Goal: Task Accomplishment & Management: Use online tool/utility

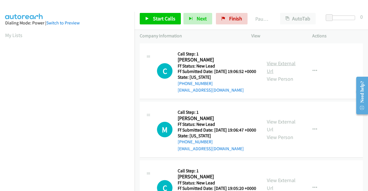
click at [276, 65] on link "View External Url" at bounding box center [281, 67] width 29 height 14
click at [286, 133] on link "View External Url" at bounding box center [281, 126] width 29 height 14
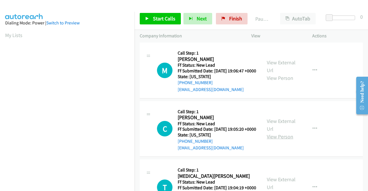
scroll to position [86, 0]
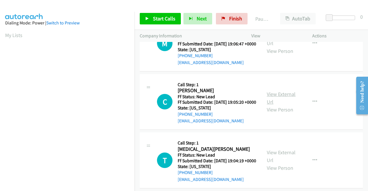
click at [282, 105] on link "View External Url" at bounding box center [281, 98] width 29 height 14
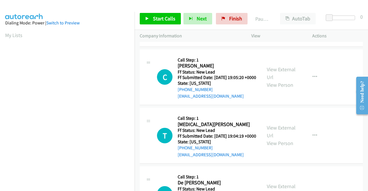
scroll to position [144, 0]
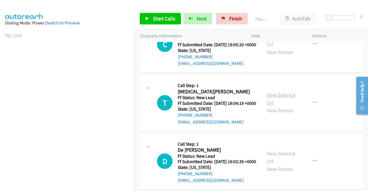
click at [278, 106] on link "View External Url" at bounding box center [281, 99] width 29 height 14
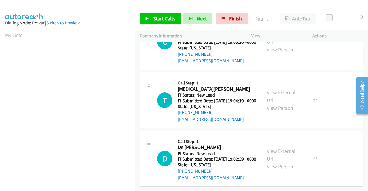
click at [281, 148] on link "View External Url" at bounding box center [281, 155] width 29 height 14
click at [162, 18] on span "Start Calls" at bounding box center [164, 18] width 22 height 7
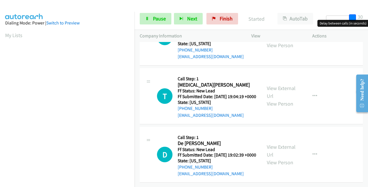
drag, startPoint x: 327, startPoint y: 18, endPoint x: 368, endPoint y: 16, distance: 40.6
click at [367, 16] on div "Start Calls Pause Next Finish Started AutoTab AutoTab 30" at bounding box center [252, 19] width 234 height 22
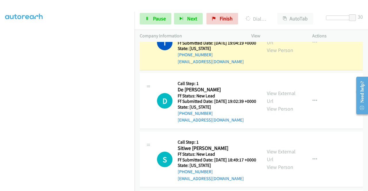
scroll to position [289, 0]
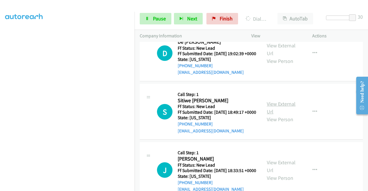
click at [290, 115] on link "View External Url" at bounding box center [281, 108] width 29 height 14
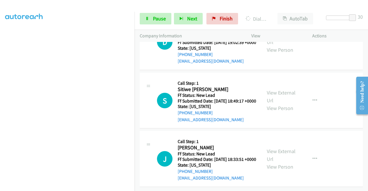
scroll to position [343, 0]
click at [274, 148] on link "View External Url" at bounding box center [281, 155] width 29 height 14
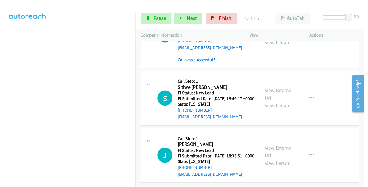
scroll to position [367, 0]
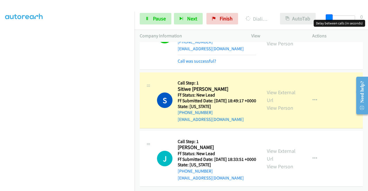
drag, startPoint x: 355, startPoint y: 16, endPoint x: 311, endPoint y: 16, distance: 44.0
click at [318, 21] on body "Start Calls Pause Next Finish Dialing Sitiwe Eaves AutoTab AutoTab 0 Company In…" at bounding box center [184, 13] width 368 height 27
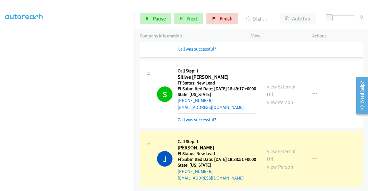
scroll to position [131, 0]
click at [158, 20] on span "Pause" at bounding box center [159, 18] width 13 height 7
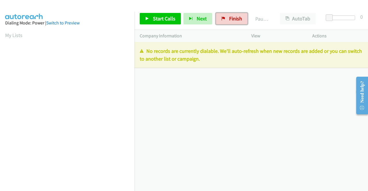
drag, startPoint x: 234, startPoint y: 17, endPoint x: 208, endPoint y: 30, distance: 28.4
click at [234, 17] on span "Finish" at bounding box center [235, 18] width 13 height 7
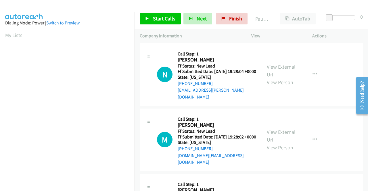
click at [284, 66] on link "View External Url" at bounding box center [281, 71] width 29 height 14
click at [278, 130] on link "View External Url" at bounding box center [281, 136] width 29 height 14
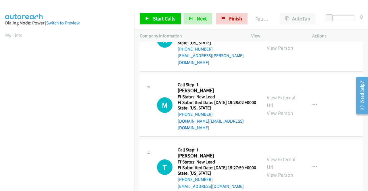
scroll to position [86, 0]
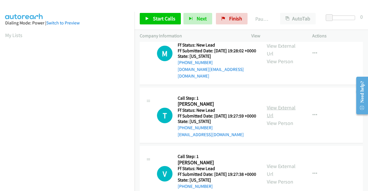
click at [276, 107] on link "View External Url" at bounding box center [281, 111] width 29 height 14
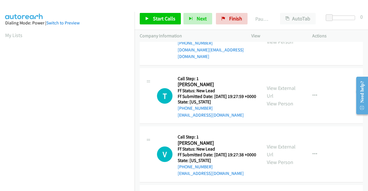
scroll to position [115, 0]
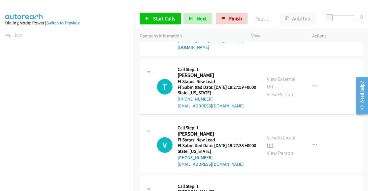
click at [284, 142] on link "View External Url" at bounding box center [281, 141] width 29 height 14
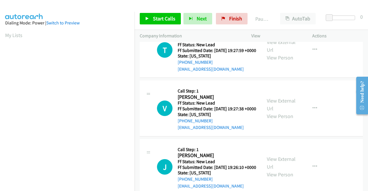
scroll to position [173, 0]
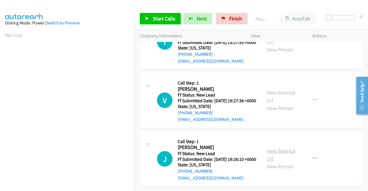
click at [277, 149] on link "View External Url" at bounding box center [281, 155] width 29 height 14
drag, startPoint x: 165, startPoint y: 16, endPoint x: 152, endPoint y: 19, distance: 13.0
click at [165, 16] on span "Start Calls" at bounding box center [164, 18] width 22 height 7
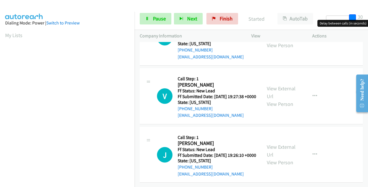
drag, startPoint x: 344, startPoint y: 17, endPoint x: 368, endPoint y: 17, distance: 23.6
click at [368, 17] on div "Start Calls Pause Next Finish Started AutoTab AutoTab 30" at bounding box center [252, 19] width 234 height 22
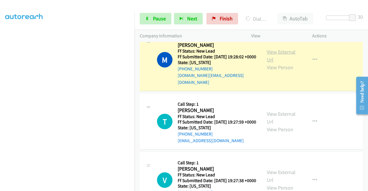
scroll to position [115, 0]
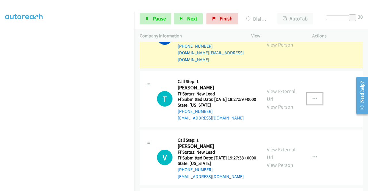
click at [313, 98] on icon "button" at bounding box center [315, 99] width 5 height 5
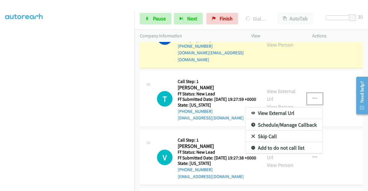
click at [268, 135] on link "Skip Call" at bounding box center [284, 137] width 77 height 12
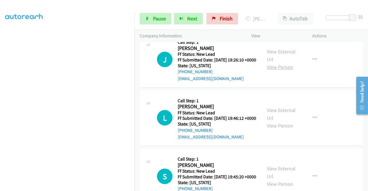
scroll to position [322, 0]
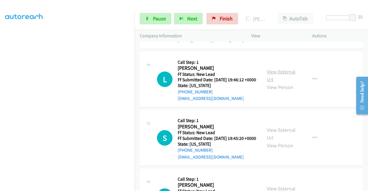
click at [282, 83] on link "View External Url" at bounding box center [281, 75] width 29 height 14
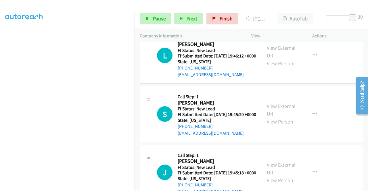
scroll to position [380, 0]
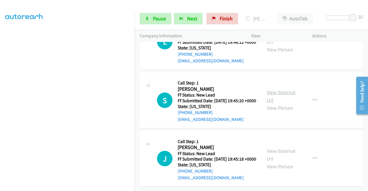
click at [282, 97] on link "View External Url" at bounding box center [281, 96] width 29 height 14
click at [282, 148] on link "View External Url" at bounding box center [281, 155] width 29 height 14
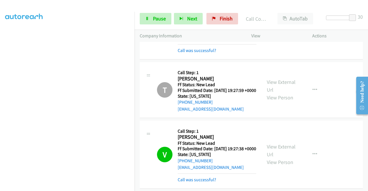
scroll to position [194, 0]
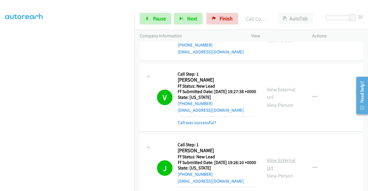
click at [277, 171] on link "View External Url" at bounding box center [281, 164] width 29 height 14
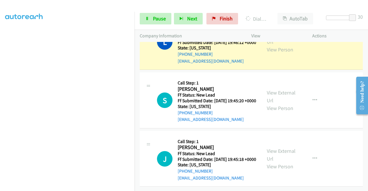
scroll to position [419, 0]
click at [313, 98] on icon "button" at bounding box center [315, 100] width 5 height 5
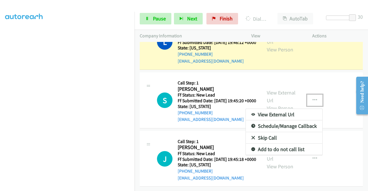
click at [269, 132] on link "Skip Call" at bounding box center [284, 138] width 77 height 12
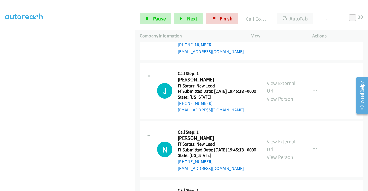
scroll to position [506, 0]
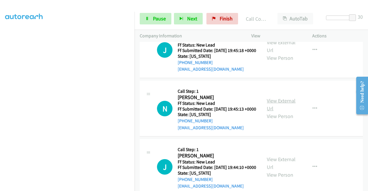
click at [273, 112] on link "View External Url" at bounding box center [281, 105] width 29 height 14
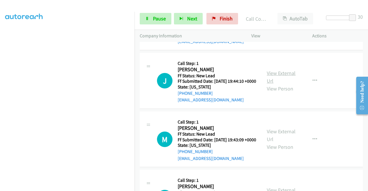
click at [277, 84] on link "View External Url" at bounding box center [281, 77] width 29 height 14
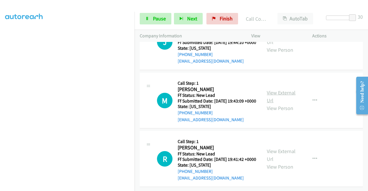
click at [278, 91] on link "View External Url" at bounding box center [281, 96] width 29 height 14
click at [294, 148] on div "View External Url View Person" at bounding box center [282, 159] width 30 height 23
click at [288, 148] on link "View External Url" at bounding box center [281, 155] width 29 height 14
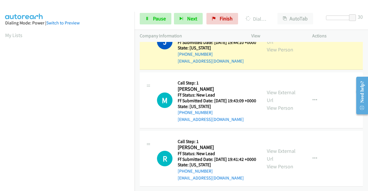
scroll to position [131, 0]
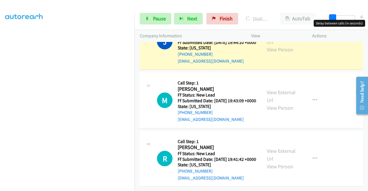
drag, startPoint x: 354, startPoint y: 16, endPoint x: 331, endPoint y: 19, distance: 22.9
click at [331, 19] on span at bounding box center [332, 17] width 7 height 7
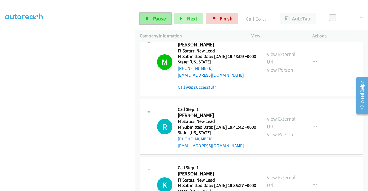
click at [160, 18] on span "Pause" at bounding box center [159, 18] width 13 height 7
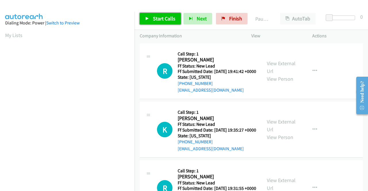
click at [160, 18] on span "Start Calls" at bounding box center [164, 18] width 22 height 7
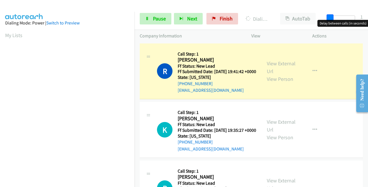
drag, startPoint x: 328, startPoint y: 18, endPoint x: 367, endPoint y: 17, distance: 38.6
click at [367, 17] on div "Start Calls Pause Next Finish Dialing [PERSON_NAME] AutoTab AutoTab 1" at bounding box center [252, 19] width 234 height 22
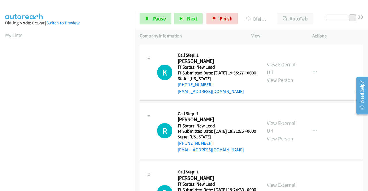
scroll to position [58, 0]
click at [287, 73] on link "View External Url" at bounding box center [281, 68] width 29 height 14
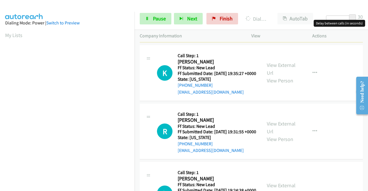
scroll to position [114, 0]
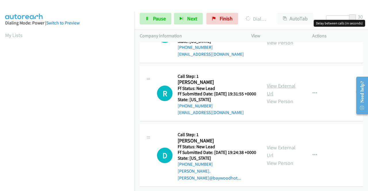
click at [281, 83] on link "View External Url" at bounding box center [281, 90] width 29 height 14
click at [283, 144] on link "View External Url" at bounding box center [281, 151] width 29 height 14
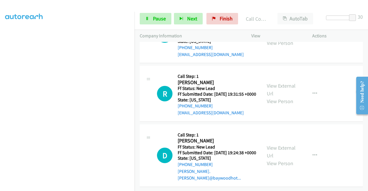
scroll to position [127, 0]
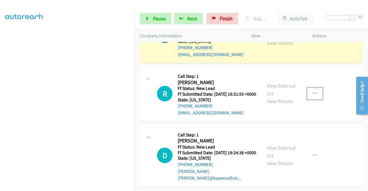
click at [313, 91] on icon "button" at bounding box center [315, 93] width 5 height 5
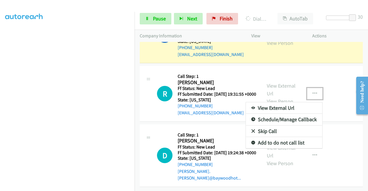
click at [262, 126] on link "Skip Call" at bounding box center [284, 132] width 77 height 12
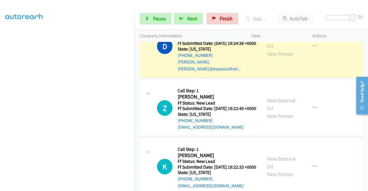
scroll to position [242, 0]
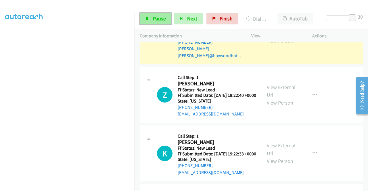
click at [160, 19] on span "Pause" at bounding box center [159, 18] width 13 height 7
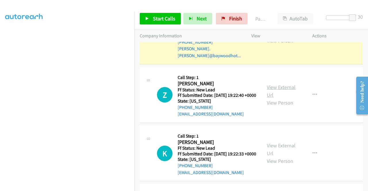
click at [274, 98] on link "View External Url" at bounding box center [281, 91] width 29 height 14
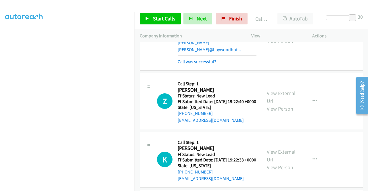
scroll to position [334, 0]
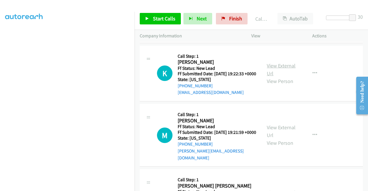
click at [283, 77] on link "View External Url" at bounding box center [281, 69] width 29 height 14
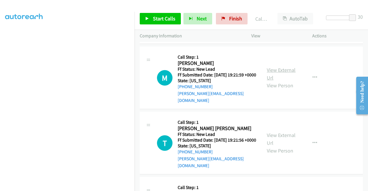
click at [285, 81] on link "View External Url" at bounding box center [281, 74] width 29 height 14
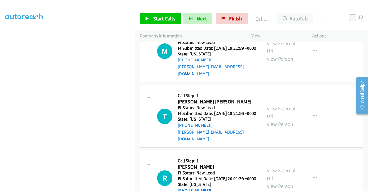
scroll to position [449, 0]
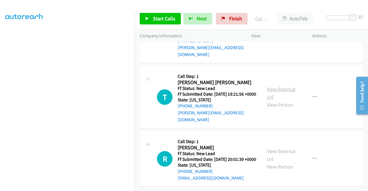
click at [278, 100] on link "View External Url" at bounding box center [281, 93] width 29 height 14
click at [279, 148] on link "View External Url" at bounding box center [281, 155] width 29 height 14
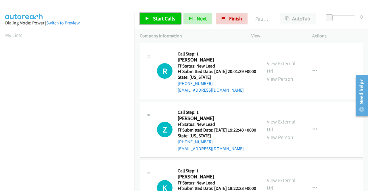
click at [161, 18] on span "Start Calls" at bounding box center [164, 18] width 22 height 7
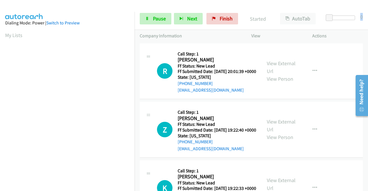
drag, startPoint x: 328, startPoint y: 14, endPoint x: 363, endPoint y: 13, distance: 35.1
click at [363, 13] on div "Start Calls Pause Next Finish Started AutoTab AutoTab 0" at bounding box center [252, 19] width 234 height 22
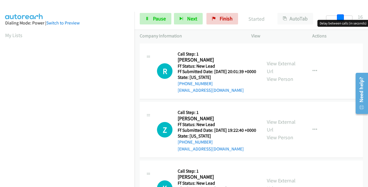
drag, startPoint x: 332, startPoint y: 18, endPoint x: 362, endPoint y: 16, distance: 30.3
click at [362, 16] on div "Start Calls Pause Next Finish Started AutoTab AutoTab 16" at bounding box center [252, 19] width 234 height 22
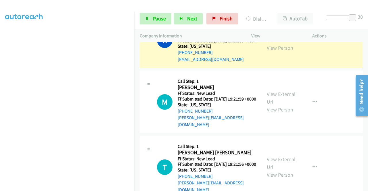
scroll to position [203, 0]
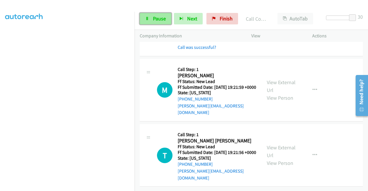
click at [152, 21] on link "Pause" at bounding box center [156, 19] width 32 height 12
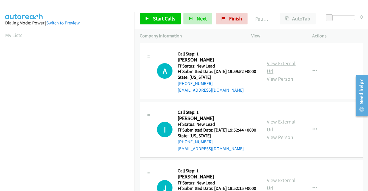
click at [276, 67] on link "View External Url" at bounding box center [281, 67] width 29 height 14
click at [278, 132] on link "View External Url" at bounding box center [281, 126] width 29 height 14
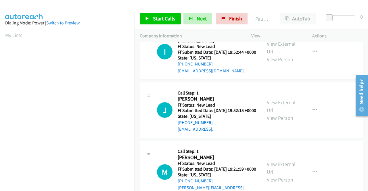
scroll to position [115, 0]
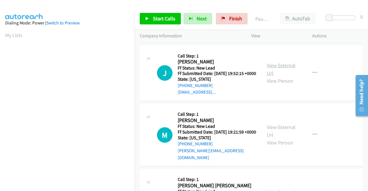
click at [279, 77] on link "View External Url" at bounding box center [281, 69] width 29 height 14
click at [165, 21] on span "Start Calls" at bounding box center [164, 18] width 22 height 7
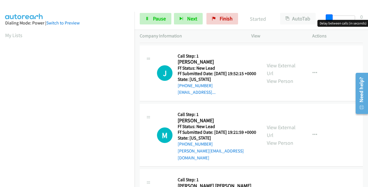
drag, startPoint x: 330, startPoint y: 17, endPoint x: 368, endPoint y: 13, distance: 37.9
click at [368, 13] on div "Start Calls Pause Next Finish Started AutoTab AutoTab 0" at bounding box center [252, 19] width 234 height 22
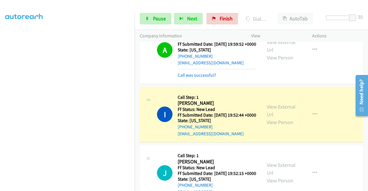
scroll to position [18, 0]
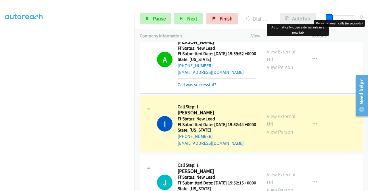
drag, startPoint x: 351, startPoint y: 16, endPoint x: 308, endPoint y: 23, distance: 43.0
click at [309, 17] on div "Start Calls Pause Next Finish Dialing Ivy Galloway AutoTab AutoTab 0" at bounding box center [252, 19] width 234 height 22
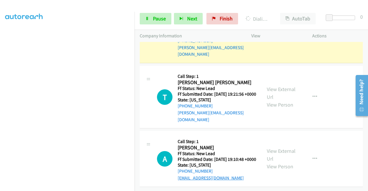
scroll to position [279, 0]
click at [282, 148] on link "View External Url" at bounding box center [281, 155] width 29 height 14
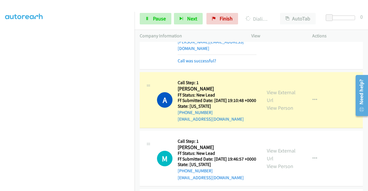
scroll to position [337, 0]
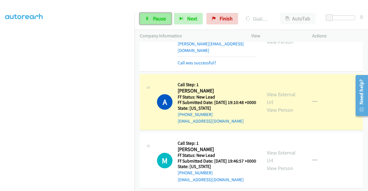
click at [158, 17] on span "Pause" at bounding box center [159, 18] width 13 height 7
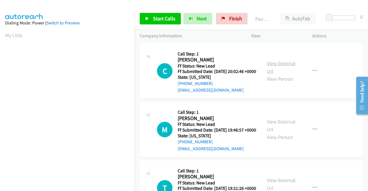
click at [278, 65] on link "View External Url" at bounding box center [281, 67] width 29 height 14
click at [283, 131] on link "View External Url" at bounding box center [281, 126] width 29 height 14
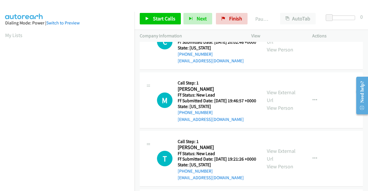
scroll to position [58, 0]
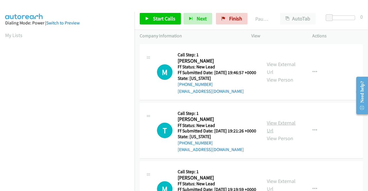
click at [270, 134] on link "View External Url" at bounding box center [281, 127] width 29 height 14
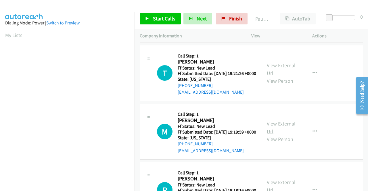
click at [283, 135] on link "View External Url" at bounding box center [281, 128] width 29 height 14
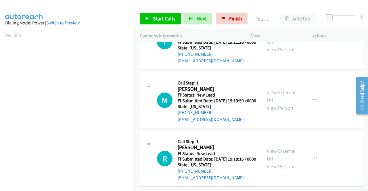
scroll to position [178, 0]
click at [274, 148] on link "View External Url" at bounding box center [281, 155] width 29 height 14
click at [154, 16] on span "Start Calls" at bounding box center [164, 18] width 22 height 7
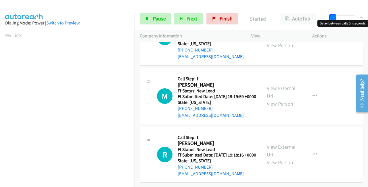
drag, startPoint x: 328, startPoint y: 18, endPoint x: 368, endPoint y: 19, distance: 39.7
click at [368, 19] on div "Start Calls Pause Next Finish Started AutoTab AutoTab 4" at bounding box center [252, 19] width 234 height 22
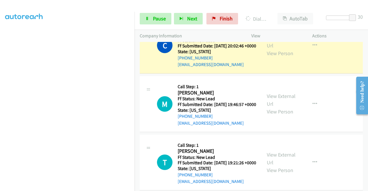
scroll to position [0, 0]
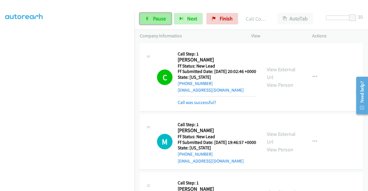
click at [149, 20] on icon at bounding box center [147, 19] width 4 height 4
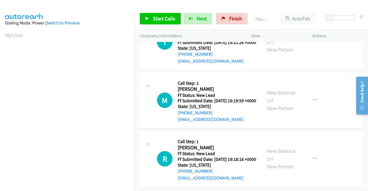
scroll to position [114, 0]
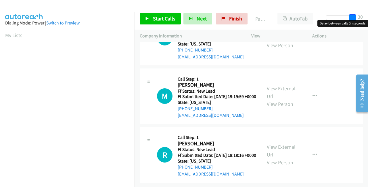
drag, startPoint x: 337, startPoint y: 16, endPoint x: 368, endPoint y: 20, distance: 30.8
click at [368, 20] on body "Start Calls Pause Next Finish Paused AutoTab AutoTab 30 Company Information Inf…" at bounding box center [184, 13] width 368 height 27
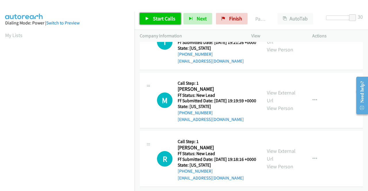
click at [151, 18] on link "Start Calls" at bounding box center [160, 19] width 41 height 12
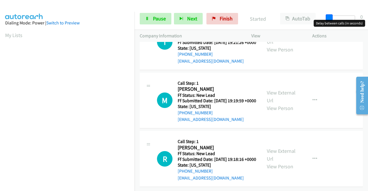
drag, startPoint x: 350, startPoint y: 17, endPoint x: 318, endPoint y: 16, distance: 32.2
click at [318, 16] on div "Start Calls Pause Next Finish Started AutoTab AutoTab 0" at bounding box center [252, 19] width 234 height 22
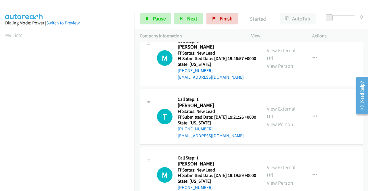
scroll to position [0, 0]
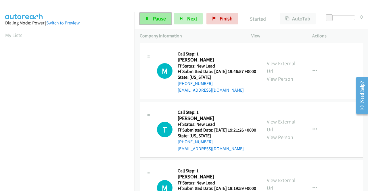
click at [161, 18] on span "Pause" at bounding box center [159, 18] width 13 height 7
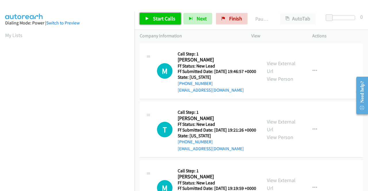
click at [144, 15] on link "Start Calls" at bounding box center [160, 19] width 41 height 12
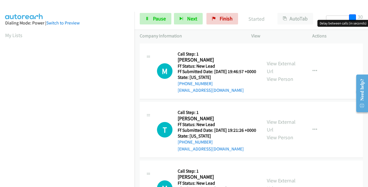
drag, startPoint x: 330, startPoint y: 17, endPoint x: 368, endPoint y: 16, distance: 37.7
click at [368, 16] on div "Start Calls Pause Next Finish Started AutoTab AutoTab 30" at bounding box center [252, 19] width 234 height 22
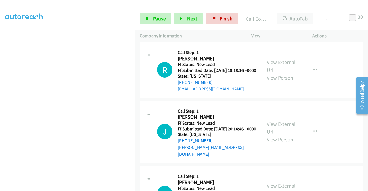
scroll to position [230, 0]
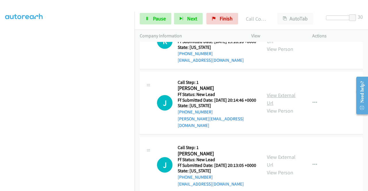
click at [280, 106] on link "View External Url" at bounding box center [281, 99] width 29 height 14
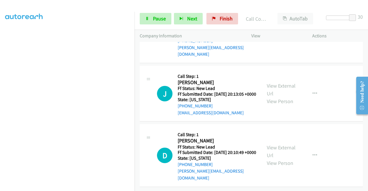
scroll to position [316, 0]
click at [284, 97] on link "View External Url" at bounding box center [281, 90] width 29 height 14
click at [276, 145] on link "View External Url" at bounding box center [281, 151] width 29 height 14
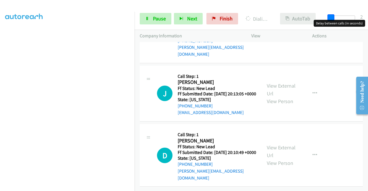
drag, startPoint x: 351, startPoint y: 16, endPoint x: 315, endPoint y: 24, distance: 36.9
click at [323, 20] on body "Start Calls Pause Next Finish Dialing Rachel Felicione AutoTab AutoTab 2 Compan…" at bounding box center [184, 13] width 368 height 27
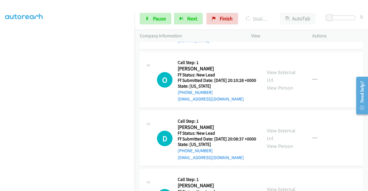
scroll to position [487, 0]
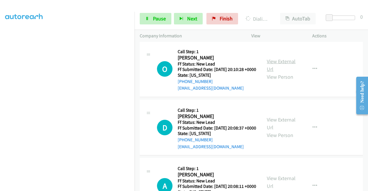
click at [278, 72] on link "View External Url" at bounding box center [281, 65] width 29 height 14
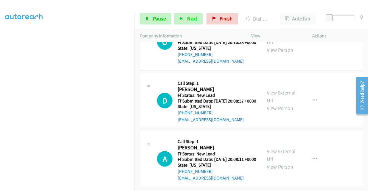
scroll to position [544, 0]
click at [284, 98] on link "View External Url" at bounding box center [281, 96] width 29 height 14
click at [280, 149] on div "View External Url View Person" at bounding box center [282, 159] width 30 height 23
click at [280, 148] on link "View External Url" at bounding box center [281, 155] width 29 height 14
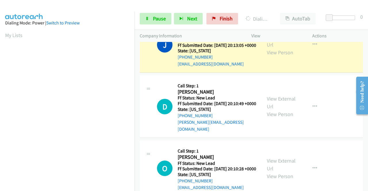
scroll to position [131, 0]
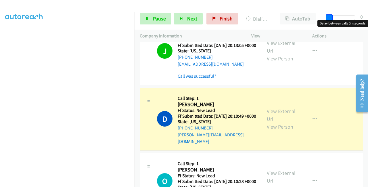
drag, startPoint x: 330, startPoint y: 16, endPoint x: 368, endPoint y: 16, distance: 37.7
click at [368, 16] on div "Start Calls Pause Next Finish Dialing Daniel Manley AutoTab AutoTab 0" at bounding box center [252, 19] width 234 height 22
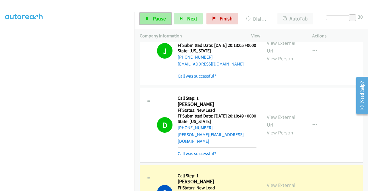
click at [155, 19] on span "Pause" at bounding box center [159, 18] width 13 height 7
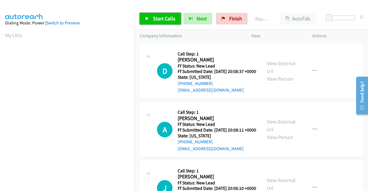
click at [157, 18] on span "Start Calls" at bounding box center [164, 18] width 22 height 7
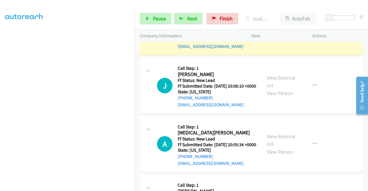
scroll to position [115, 0]
click at [276, 89] on link "View External Url" at bounding box center [281, 81] width 29 height 14
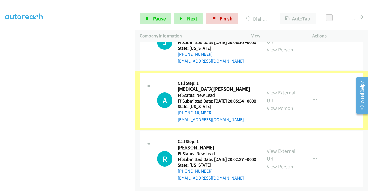
scroll to position [173, 0]
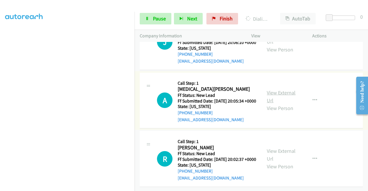
click at [277, 98] on link "View External Url" at bounding box center [281, 96] width 29 height 14
click at [283, 148] on link "View External Url" at bounding box center [281, 155] width 29 height 14
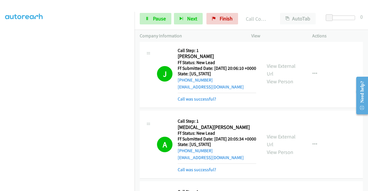
scroll to position [231, 0]
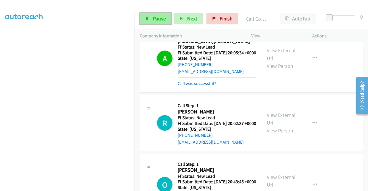
click at [153, 18] on span "Pause" at bounding box center [159, 18] width 13 height 7
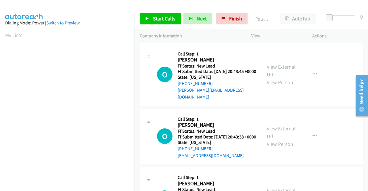
click at [275, 67] on link "View External Url" at bounding box center [281, 71] width 29 height 14
click at [277, 130] on link "View External Url" at bounding box center [281, 132] width 29 height 14
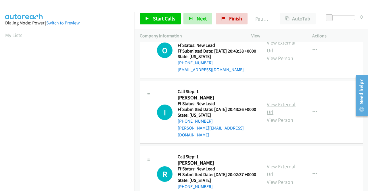
scroll to position [86, 0]
click at [277, 111] on link "View External Url" at bounding box center [281, 108] width 29 height 14
click at [151, 21] on link "Start Calls" at bounding box center [160, 19] width 41 height 12
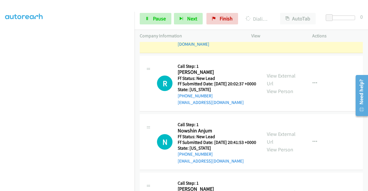
scroll to position [259, 0]
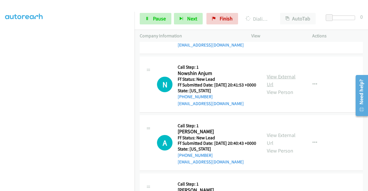
click at [288, 88] on link "View External Url" at bounding box center [281, 80] width 29 height 14
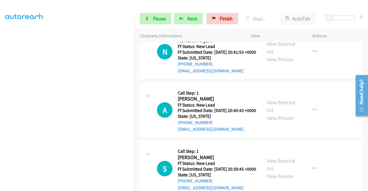
scroll to position [316, 0]
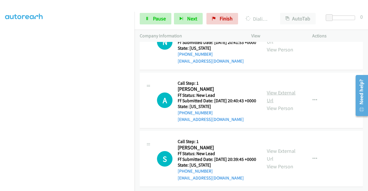
click at [284, 95] on link "View External Url" at bounding box center [281, 96] width 29 height 14
click at [272, 148] on link "View External Url" at bounding box center [281, 155] width 29 height 14
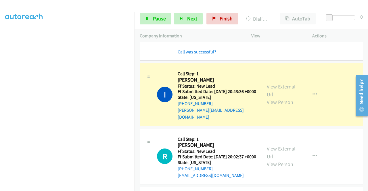
scroll to position [101, 0]
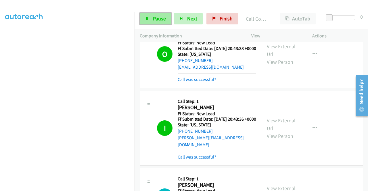
click at [158, 18] on span "Pause" at bounding box center [159, 18] width 13 height 7
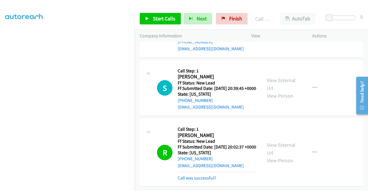
scroll to position [127, 0]
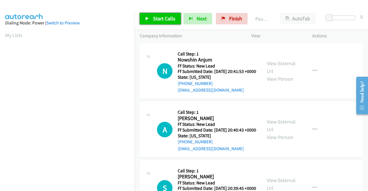
click at [165, 20] on span "Start Calls" at bounding box center [164, 18] width 22 height 7
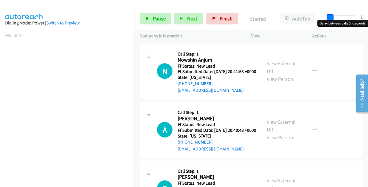
drag, startPoint x: 332, startPoint y: 16, endPoint x: 365, endPoint y: 17, distance: 33.1
click at [365, 17] on div "Start Calls Pause Next Finish Started AutoTab AutoTab 1" at bounding box center [252, 19] width 234 height 22
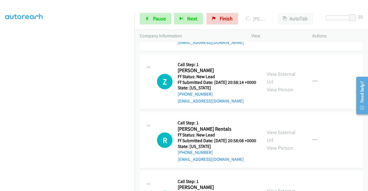
scroll to position [201, 0]
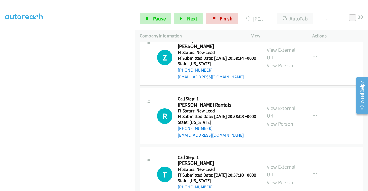
click at [280, 61] on link "View External Url" at bounding box center [281, 54] width 29 height 14
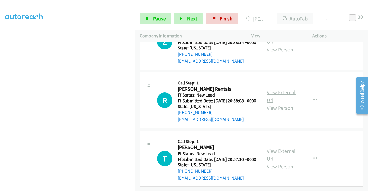
click at [283, 89] on link "View External Url" at bounding box center [281, 96] width 29 height 14
click at [280, 148] on link "View External Url" at bounding box center [281, 155] width 29 height 14
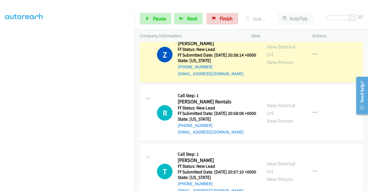
scroll to position [238, 0]
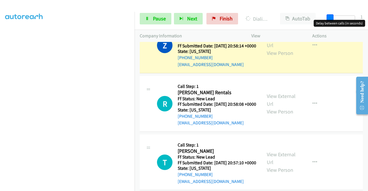
drag, startPoint x: 353, startPoint y: 18, endPoint x: 324, endPoint y: 19, distance: 29.1
click at [324, 19] on div at bounding box center [342, 20] width 37 height 9
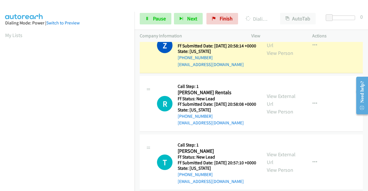
scroll to position [131, 0]
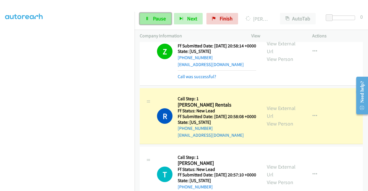
click at [158, 20] on span "Pause" at bounding box center [159, 18] width 13 height 7
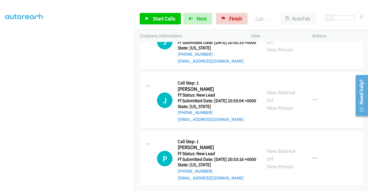
scroll to position [126, 0]
click at [231, 20] on span "Finish" at bounding box center [235, 18] width 13 height 7
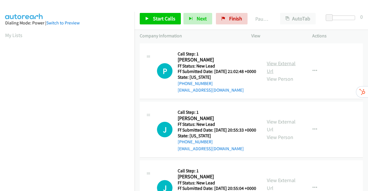
click at [274, 65] on link "View External Url" at bounding box center [281, 67] width 29 height 14
click at [281, 130] on link "View External Url" at bounding box center [281, 126] width 29 height 14
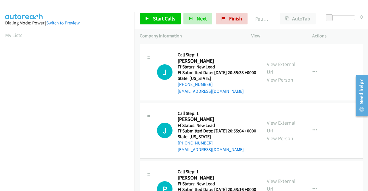
click at [277, 134] on link "View External Url" at bounding box center [281, 127] width 29 height 14
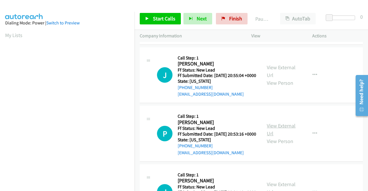
scroll to position [115, 0]
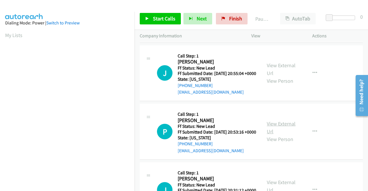
click at [279, 135] on link "View External Url" at bounding box center [281, 128] width 29 height 14
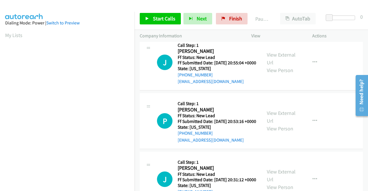
scroll to position [173, 0]
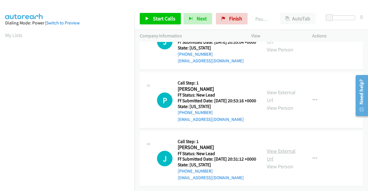
click at [287, 150] on link "View External Url" at bounding box center [281, 155] width 29 height 14
click at [154, 17] on span "Start Calls" at bounding box center [164, 18] width 22 height 7
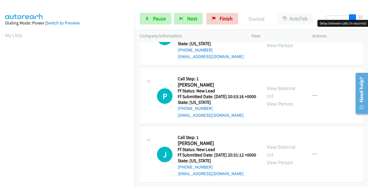
drag, startPoint x: 329, startPoint y: 17, endPoint x: 367, endPoint y: 17, distance: 38.0
click at [367, 17] on div "Start Calls Pause Next Finish Started AutoTab AutoTab 30" at bounding box center [252, 19] width 234 height 22
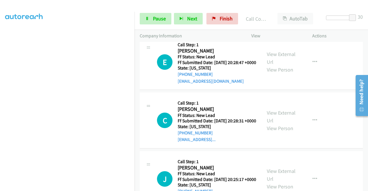
scroll to position [341, 0]
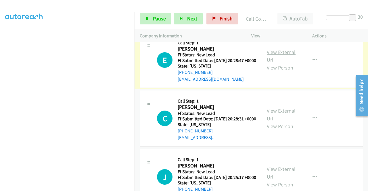
click at [281, 63] on link "View External Url" at bounding box center [281, 56] width 29 height 14
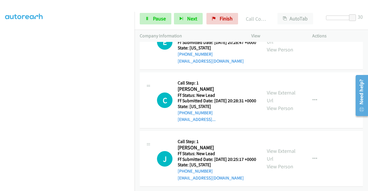
scroll to position [398, 0]
click at [286, 90] on link "View External Url" at bounding box center [281, 96] width 29 height 14
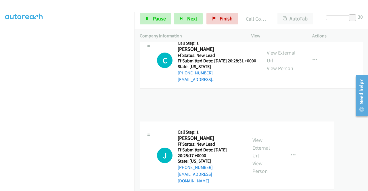
scroll to position [407, 0]
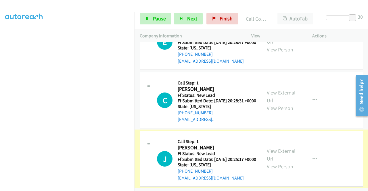
click at [271, 148] on link "View External Url" at bounding box center [281, 155] width 29 height 14
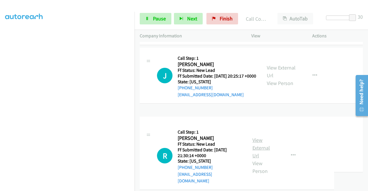
scroll to position [535, 0]
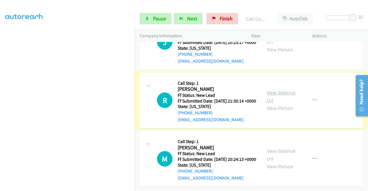
click at [283, 104] on link "View External Url" at bounding box center [281, 96] width 29 height 14
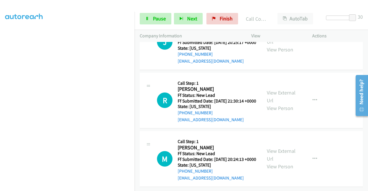
scroll to position [560, 0]
click at [278, 148] on link "View External Url" at bounding box center [281, 155] width 29 height 14
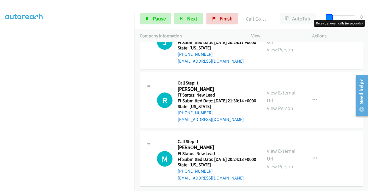
drag, startPoint x: 353, startPoint y: 16, endPoint x: 268, endPoint y: 47, distance: 90.6
click at [308, 19] on div "Start Calls Pause Next Finish Call Completed AutoTab AutoTab 0" at bounding box center [252, 19] width 234 height 22
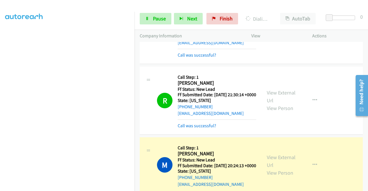
scroll to position [131, 0]
click at [153, 18] on span "Pause" at bounding box center [159, 18] width 13 height 7
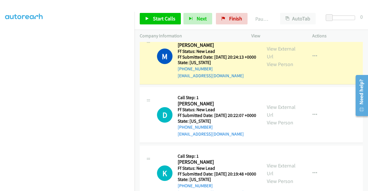
scroll to position [628, 0]
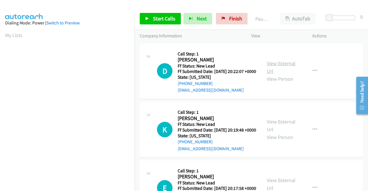
click at [284, 67] on link "View External Url" at bounding box center [281, 67] width 29 height 14
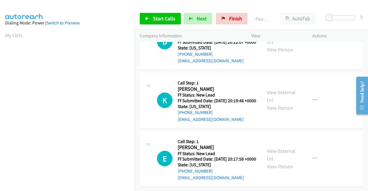
scroll to position [50, 0]
click at [286, 89] on link "View External Url" at bounding box center [281, 96] width 29 height 14
click at [283, 148] on link "View External Url" at bounding box center [281, 155] width 29 height 14
click at [161, 20] on span "Start Calls" at bounding box center [164, 18] width 22 height 7
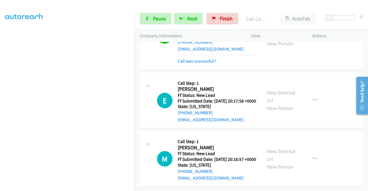
scroll to position [139, 0]
click at [283, 148] on link "View External Url" at bounding box center [281, 155] width 29 height 14
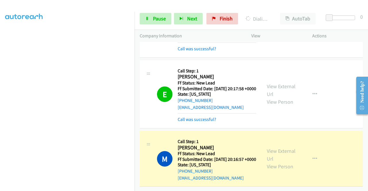
scroll to position [131, 0]
click at [156, 21] on span "Pause" at bounding box center [159, 18] width 13 height 7
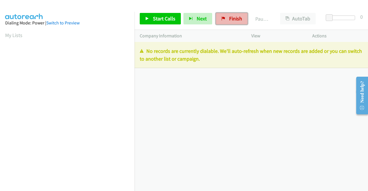
click at [232, 20] on span "Finish" at bounding box center [235, 18] width 13 height 7
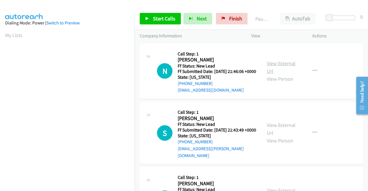
click at [280, 66] on link "View External Url" at bounding box center [281, 67] width 29 height 14
click at [169, 19] on span "Start Calls" at bounding box center [164, 18] width 22 height 7
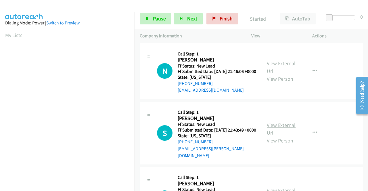
drag, startPoint x: 289, startPoint y: 130, endPoint x: 285, endPoint y: 132, distance: 4.0
click at [279, 131] on link "View External Url" at bounding box center [281, 129] width 29 height 14
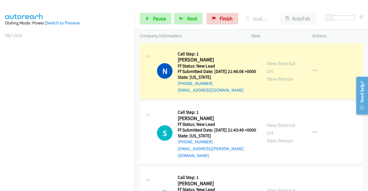
scroll to position [86, 0]
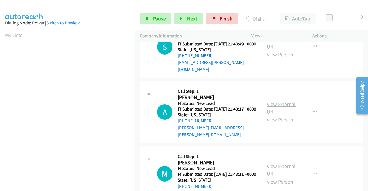
click at [278, 110] on link "View External Url" at bounding box center [281, 108] width 29 height 14
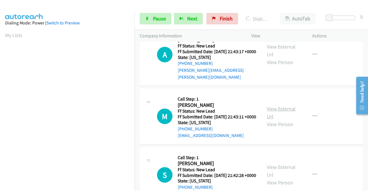
click at [288, 115] on link "View External Url" at bounding box center [281, 113] width 29 height 14
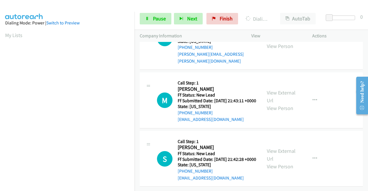
scroll to position [178, 0]
click at [279, 148] on link "View External Url" at bounding box center [281, 155] width 29 height 14
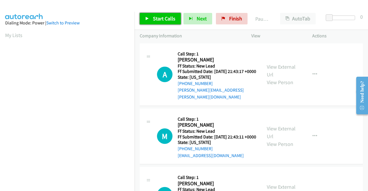
click at [164, 18] on span "Start Calls" at bounding box center [164, 18] width 22 height 7
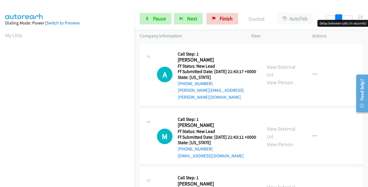
drag, startPoint x: 331, startPoint y: 16, endPoint x: 368, endPoint y: 15, distance: 37.1
click at [368, 15] on div "Start Calls Pause Next Finish Started AutoTab AutoTab 14" at bounding box center [252, 19] width 234 height 22
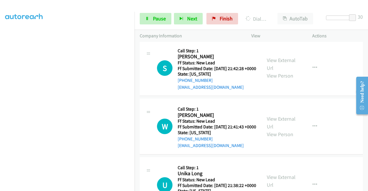
scroll to position [190, 0]
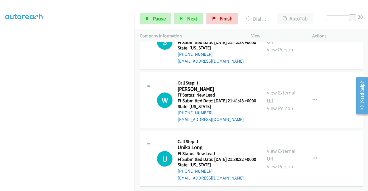
click at [286, 89] on link "View External Url" at bounding box center [281, 96] width 29 height 14
click at [276, 148] on link "View External Url" at bounding box center [281, 155] width 29 height 14
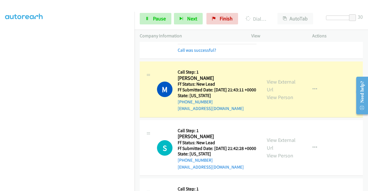
scroll to position [86, 0]
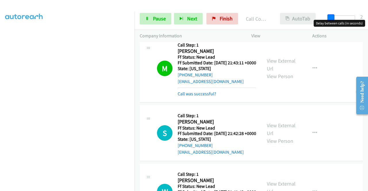
drag, startPoint x: 352, startPoint y: 16, endPoint x: 310, endPoint y: 21, distance: 42.6
click at [317, 18] on div "Start Calls Pause Next Finish Call Completed AutoTab AutoTab 2" at bounding box center [252, 19] width 234 height 22
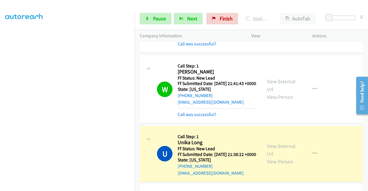
scroll to position [0, 0]
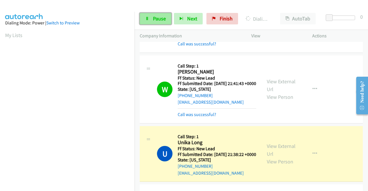
drag, startPoint x: 151, startPoint y: 20, endPoint x: 162, endPoint y: 18, distance: 11.1
click at [151, 20] on link "Pause" at bounding box center [156, 19] width 32 height 12
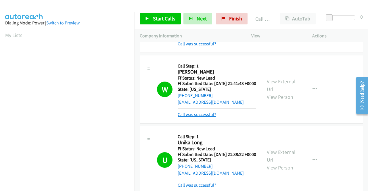
scroll to position [293, 0]
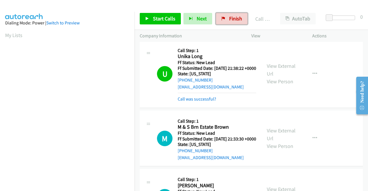
drag, startPoint x: 229, startPoint y: 20, endPoint x: 203, endPoint y: 30, distance: 28.4
click at [229, 20] on span "Finish" at bounding box center [235, 18] width 13 height 7
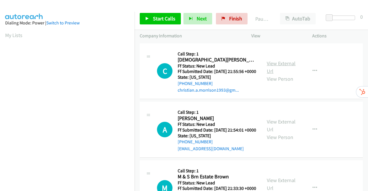
click at [275, 67] on link "View External Url" at bounding box center [281, 67] width 29 height 14
click at [283, 131] on link "View External Url" at bounding box center [281, 126] width 29 height 14
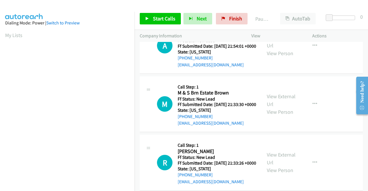
scroll to position [86, 0]
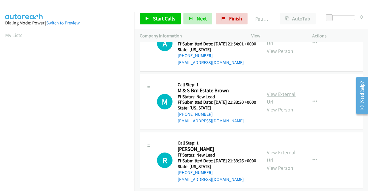
click at [272, 105] on link "View External Url" at bounding box center [281, 98] width 29 height 14
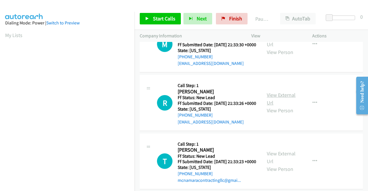
click at [274, 106] on link "View External Url" at bounding box center [281, 99] width 29 height 14
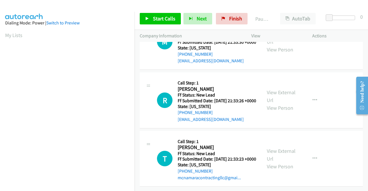
scroll to position [178, 0]
click at [283, 148] on link "View External Url" at bounding box center [281, 155] width 29 height 14
click at [165, 18] on span "Start Calls" at bounding box center [164, 18] width 22 height 7
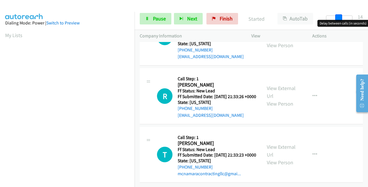
drag, startPoint x: 330, startPoint y: 15, endPoint x: 368, endPoint y: 14, distance: 37.7
click at [368, 15] on div "Start Calls Pause Next Finish Started AutoTab AutoTab 14" at bounding box center [252, 19] width 234 height 22
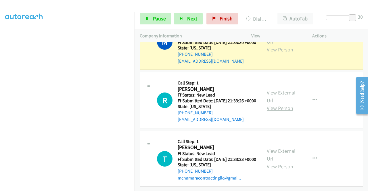
scroll to position [203, 0]
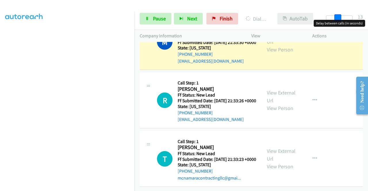
drag, startPoint x: 353, startPoint y: 18, endPoint x: 310, endPoint y: 22, distance: 43.4
click at [312, 19] on div "Start Calls Pause Next Finish Dialing M & S Brn Estate Brown AutoTab AutoTab 13" at bounding box center [252, 19] width 234 height 22
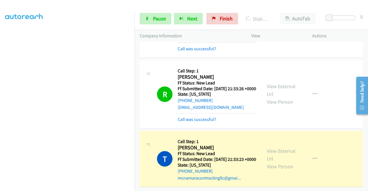
scroll to position [0, 0]
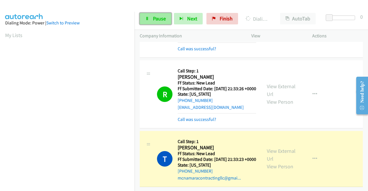
click at [158, 20] on span "Pause" at bounding box center [159, 18] width 13 height 7
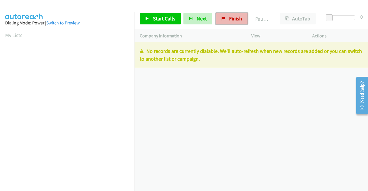
click at [231, 18] on span "Finish" at bounding box center [235, 18] width 13 height 7
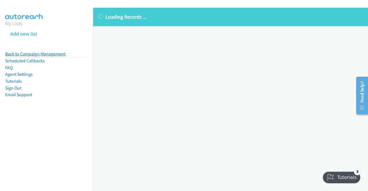
click at [50, 55] on link "Back to Campaign Management" at bounding box center [35, 53] width 60 height 5
